Goal: Check status: Check status

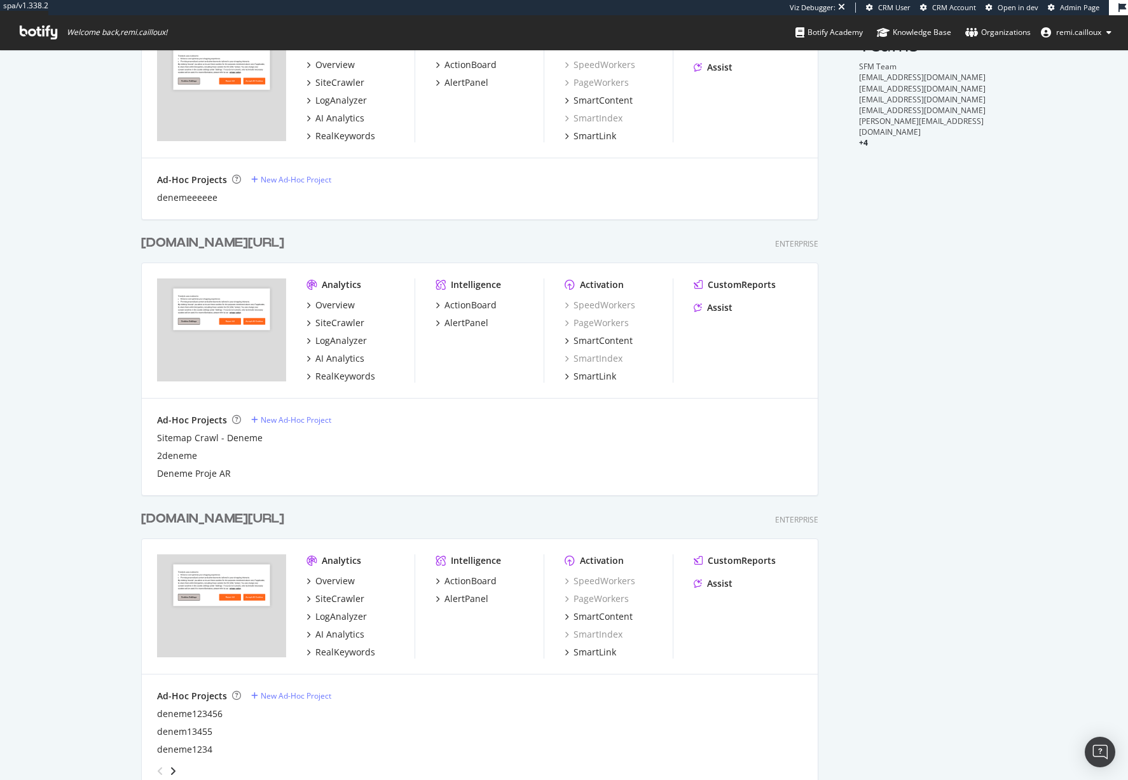
scroll to position [421, 0]
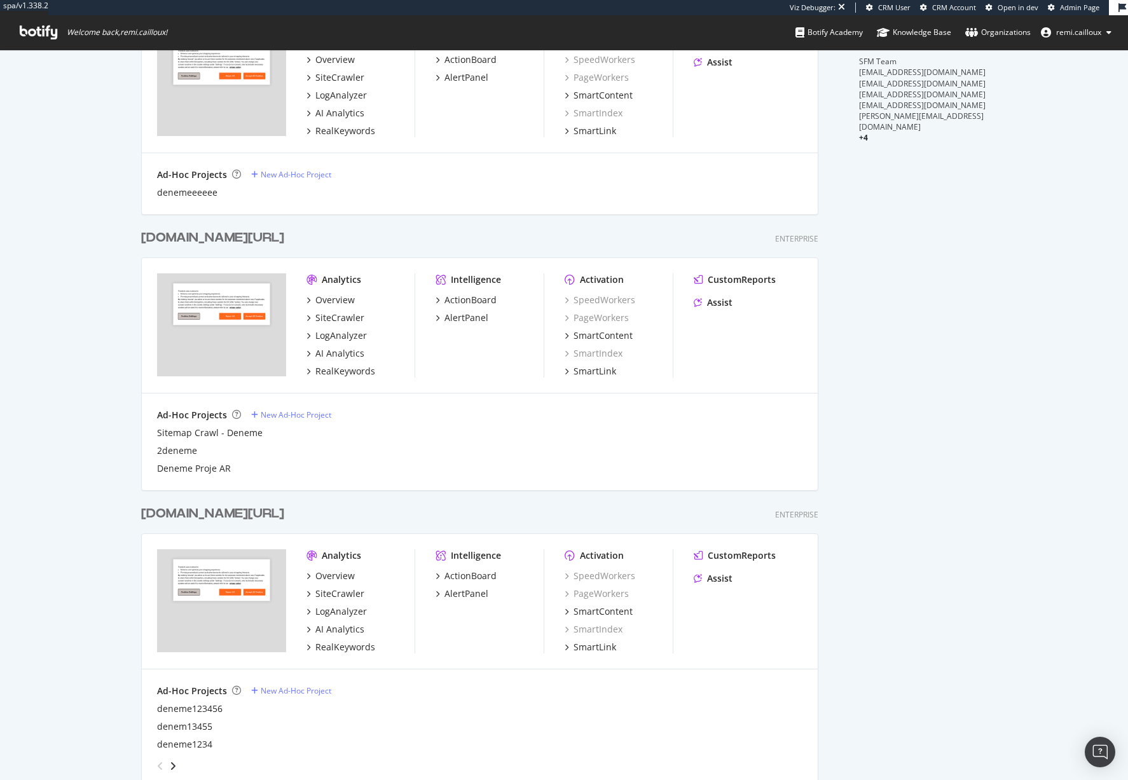
click at [118, 354] on div "My Web Properties Most recent crawl Demo Web Property Trendyol Mobile Enterpris…" at bounding box center [564, 638] width 1128 height 2018
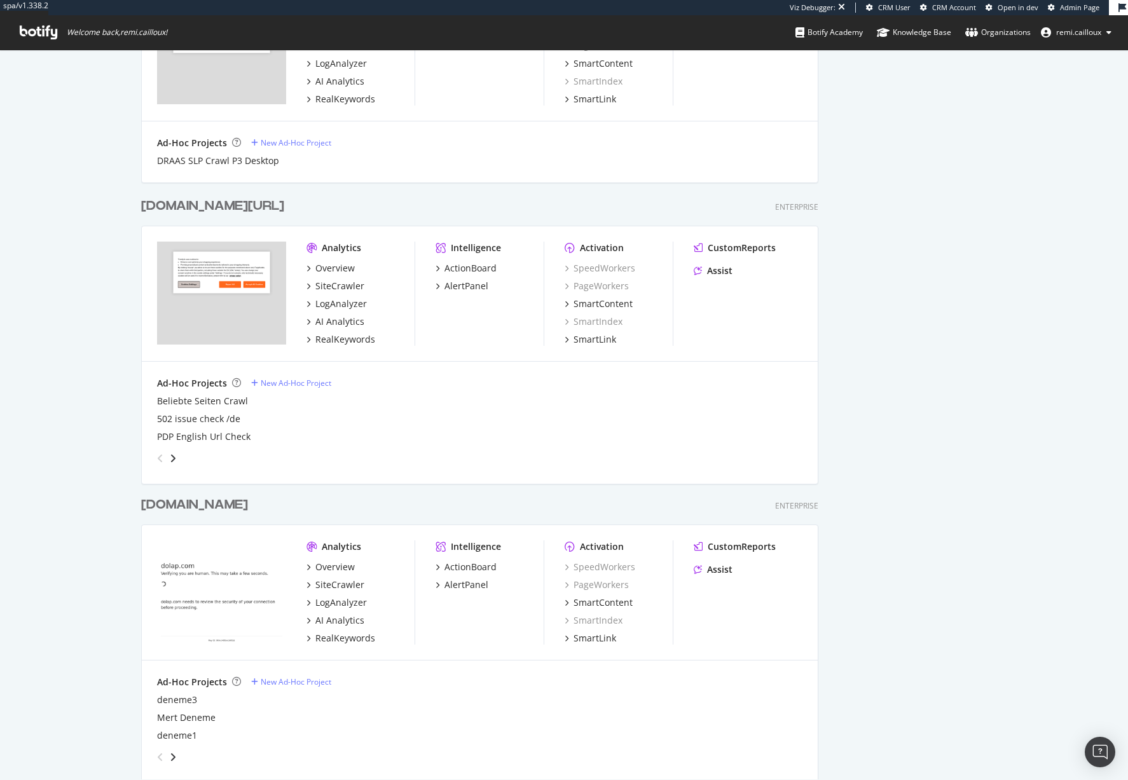
scroll to position [1288, 0]
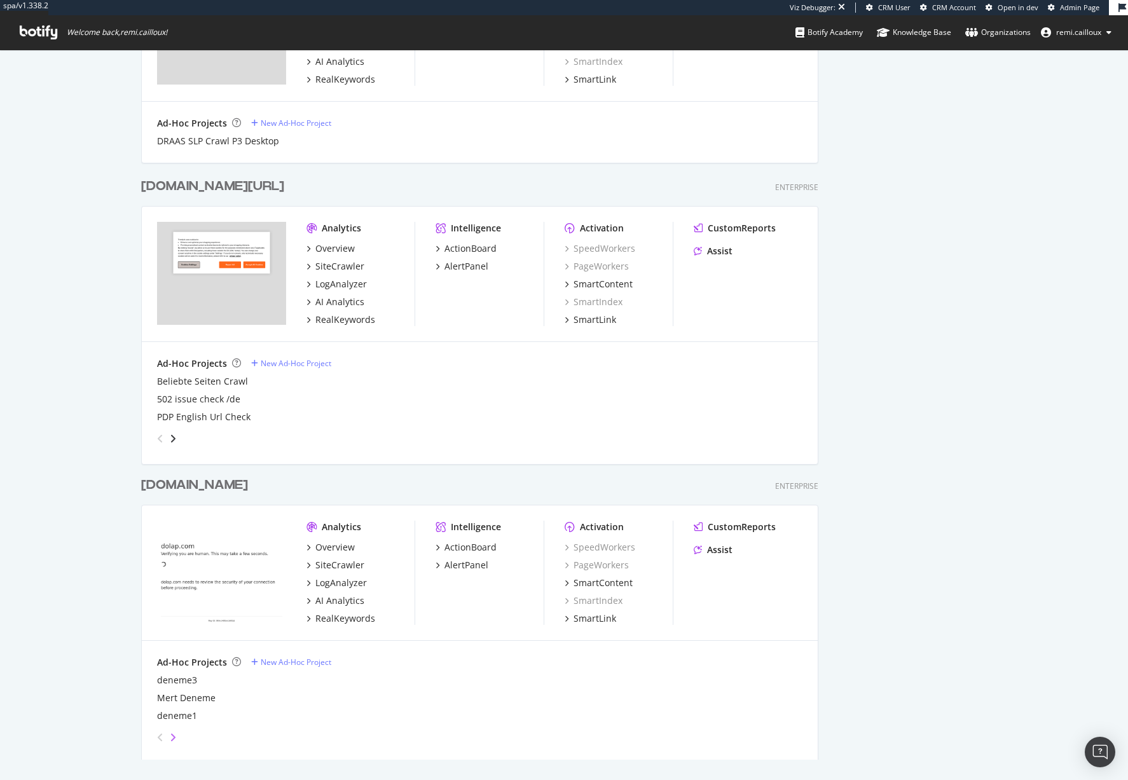
click at [174, 737] on icon "angle-right" at bounding box center [173, 738] width 6 height 10
click at [157, 734] on icon "angle-left" at bounding box center [160, 738] width 6 height 10
click at [260, 485] on div "dolap.com Enterprise" at bounding box center [479, 485] width 677 height 18
click at [189, 483] on div "dolap.com" at bounding box center [194, 485] width 107 height 18
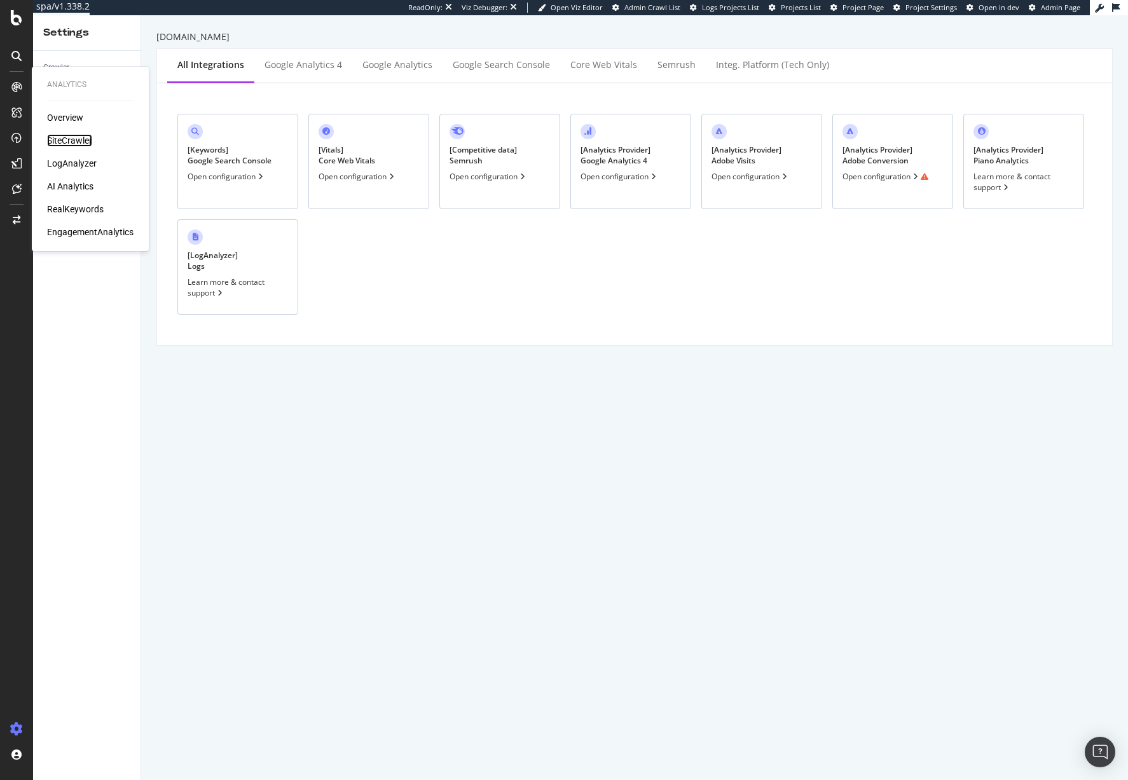
click at [64, 137] on div "SiteCrawler" at bounding box center [69, 140] width 45 height 13
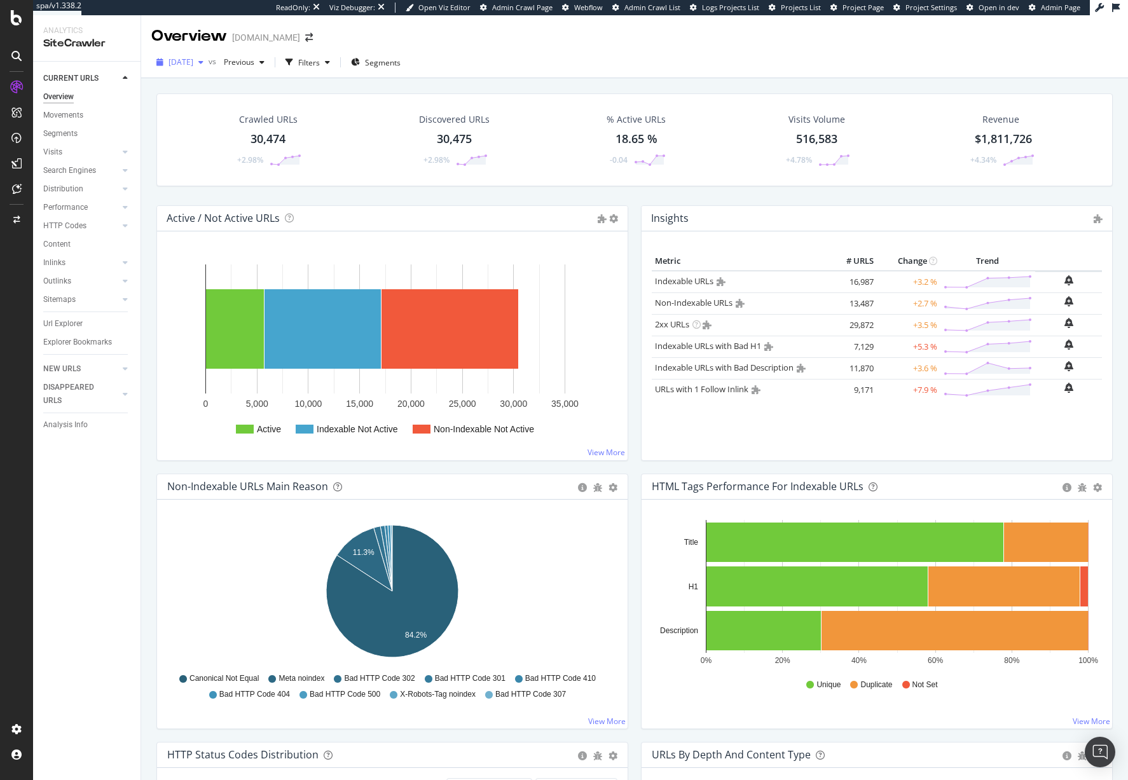
click at [209, 60] on div "button" at bounding box center [200, 63] width 15 height 8
click at [212, 131] on div "[DATE]" at bounding box center [203, 131] width 66 height 11
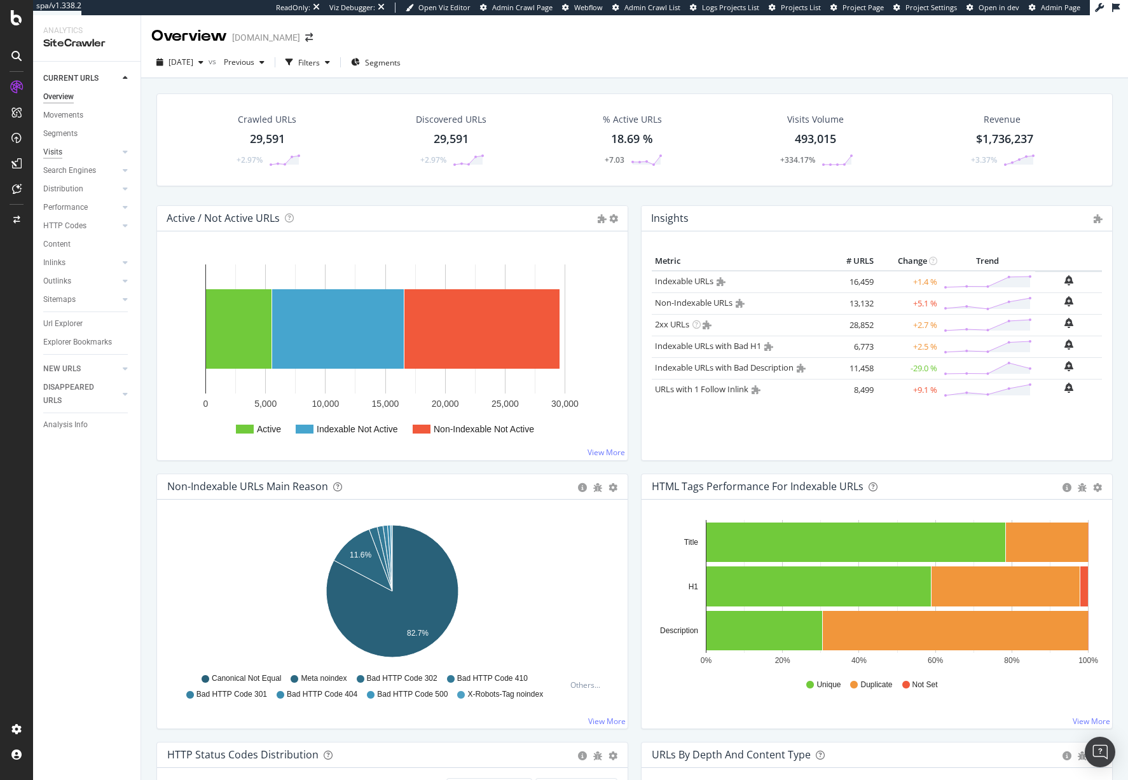
click at [60, 148] on div "Visits" at bounding box center [52, 152] width 19 height 13
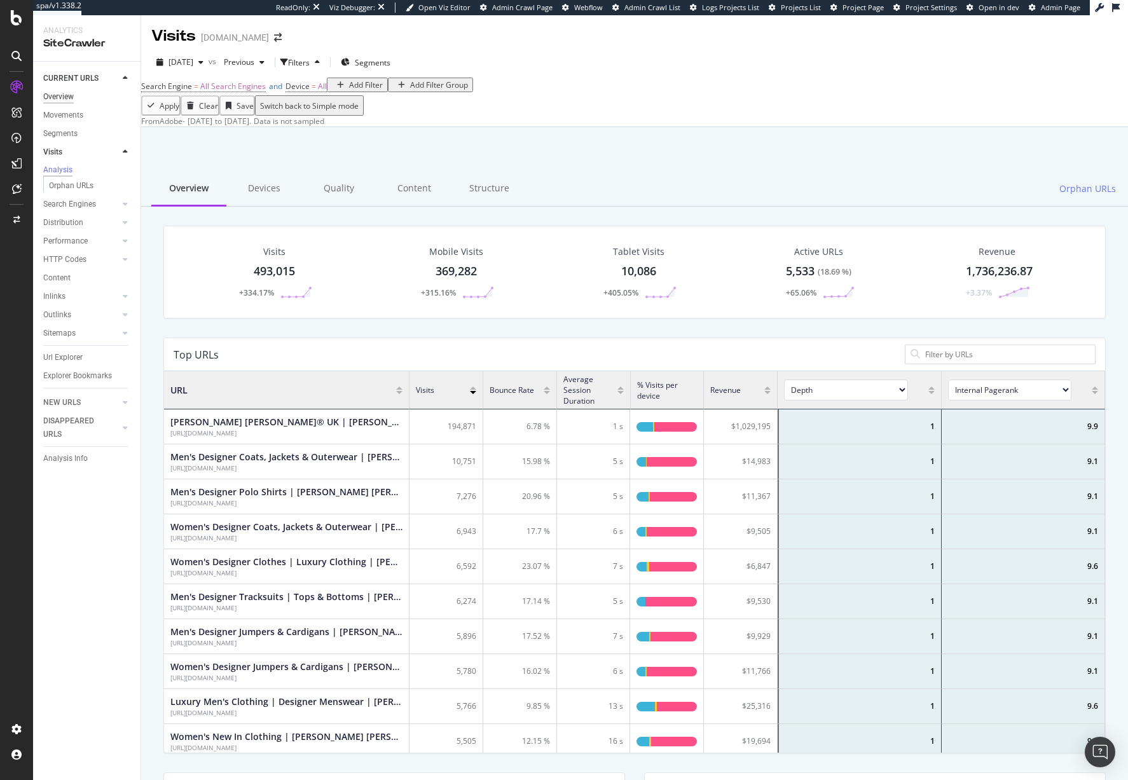
click at [68, 99] on div "Overview" at bounding box center [58, 96] width 31 height 13
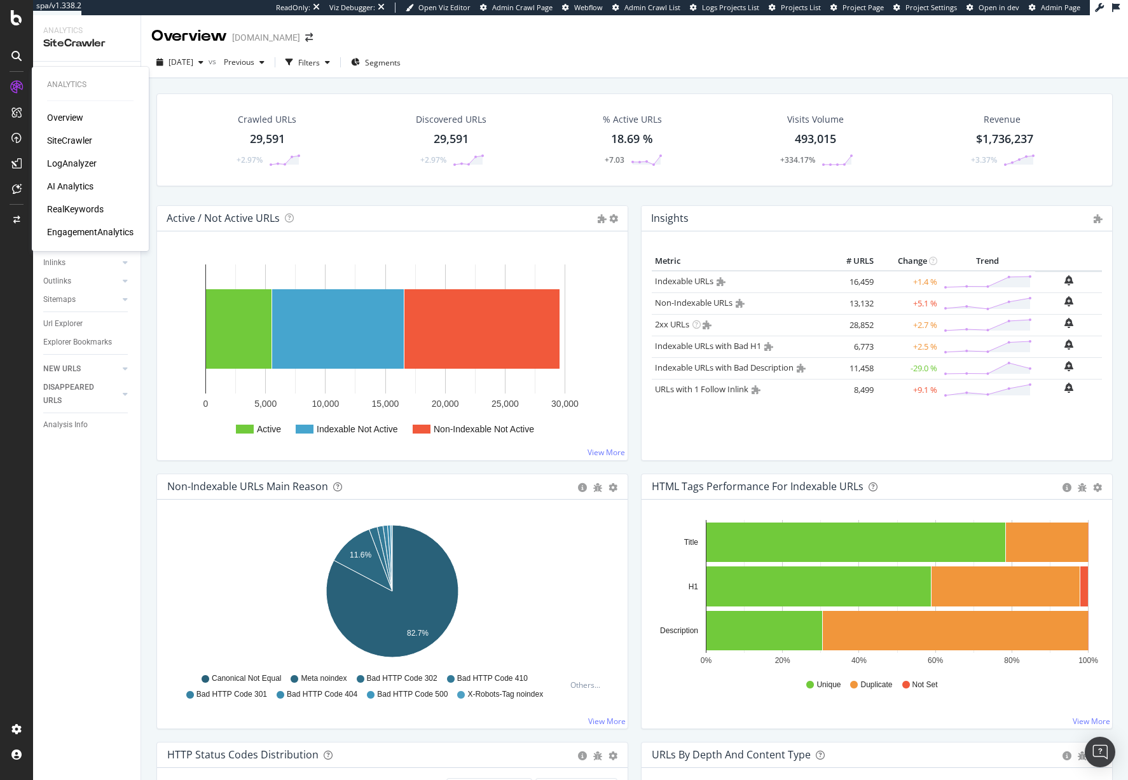
click at [67, 120] on div "Overview" at bounding box center [65, 117] width 36 height 13
